Goal: Browse casually: Explore the website without a specific task or goal

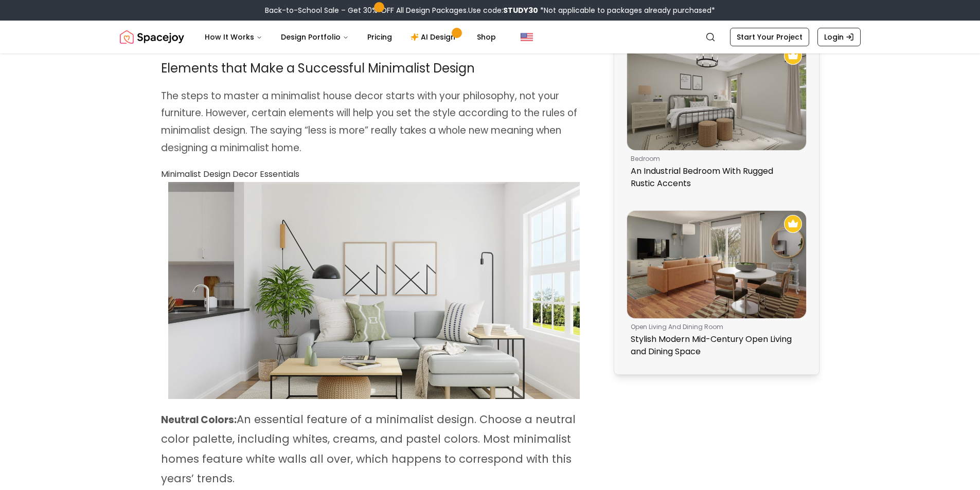
scroll to position [720, 0]
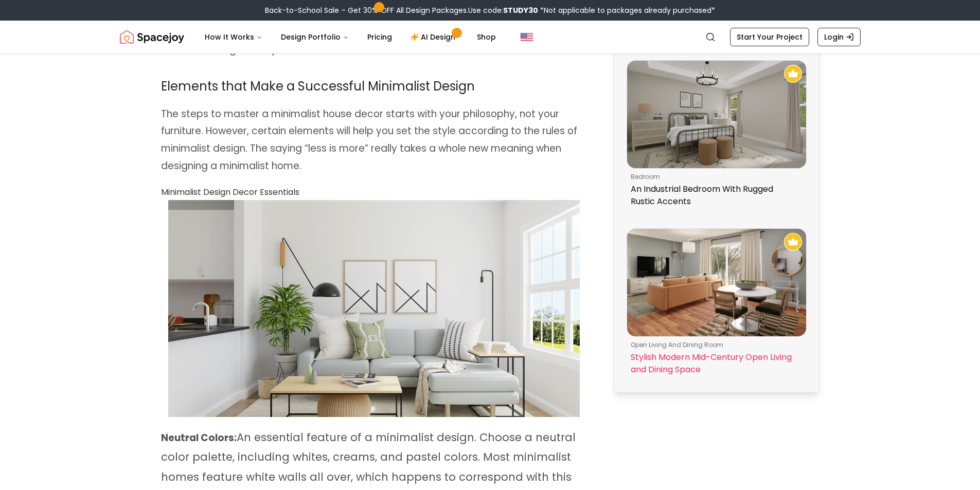
click at [728, 265] on img at bounding box center [716, 283] width 179 height 108
click at [744, 311] on img at bounding box center [716, 283] width 179 height 108
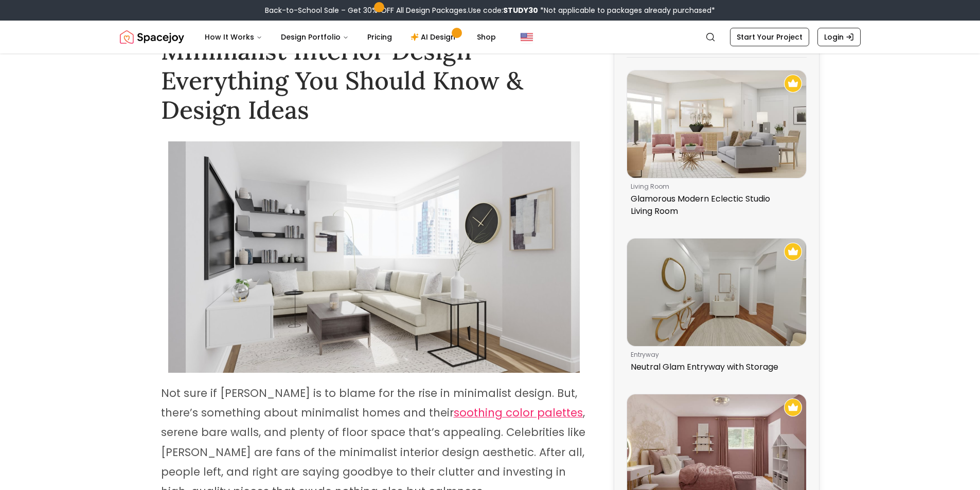
scroll to position [0, 0]
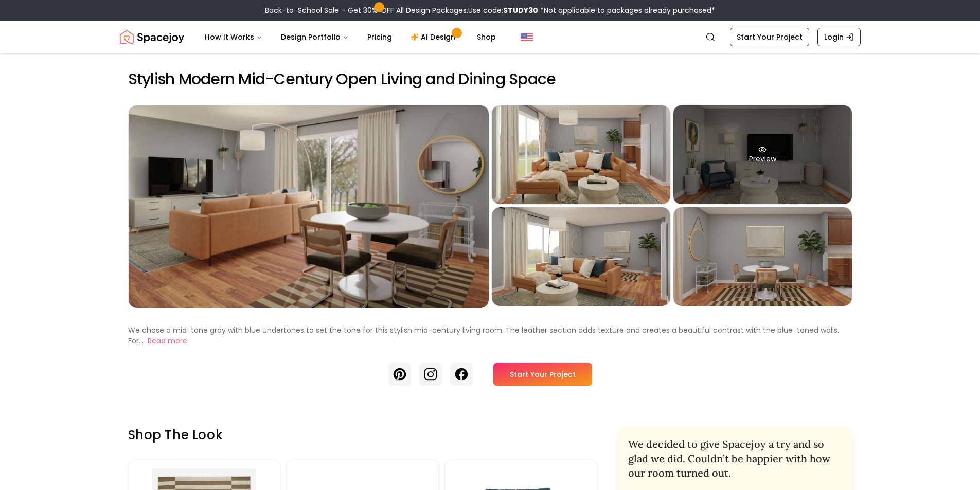
click at [796, 182] on div "Preview" at bounding box center [762, 154] width 178 height 99
